Goal: Find specific page/section: Find specific page/section

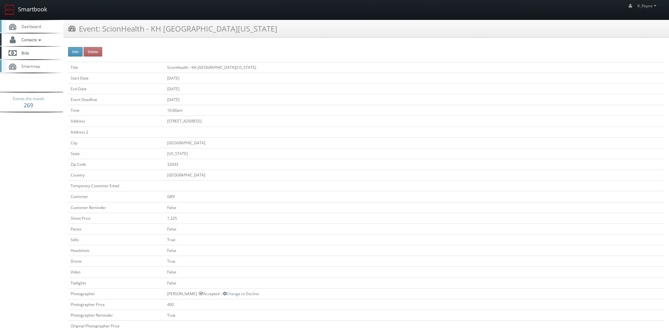
drag, startPoint x: 22, startPoint y: 9, endPoint x: 45, endPoint y: 12, distance: 23.2
click at [22, 9] on link "Smartbook" at bounding box center [26, 10] width 52 height 20
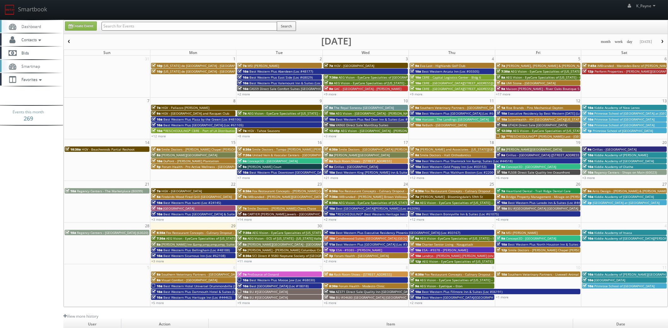
click at [151, 26] on input "text" at bounding box center [190, 26] width 176 height 9
type input "royal"
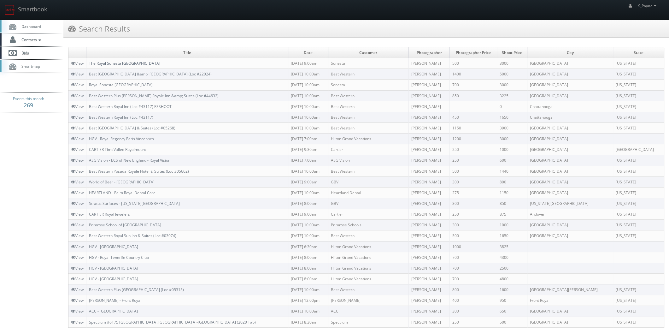
click at [133, 63] on link "The Royal Sonesta [GEOGRAPHIC_DATA]" at bounding box center [124, 63] width 71 height 5
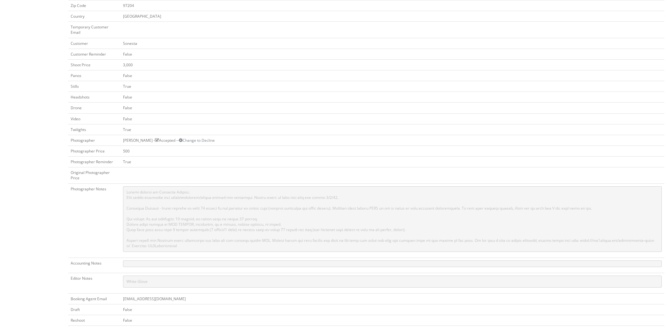
scroll to position [252, 0]
